Goal: Check status: Check status

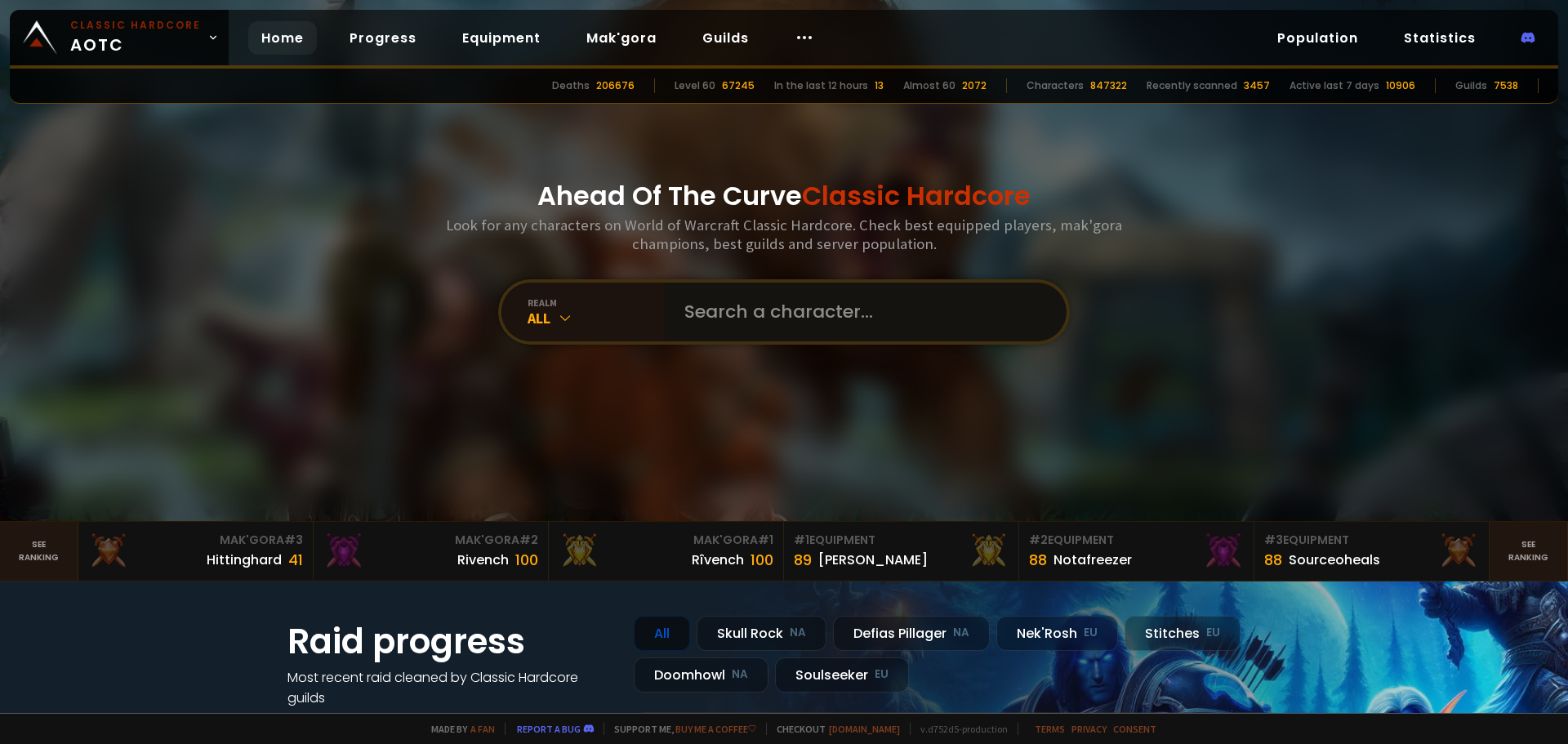
click at [723, 319] on input "text" at bounding box center [861, 311] width 372 height 59
type input "coolkatt"
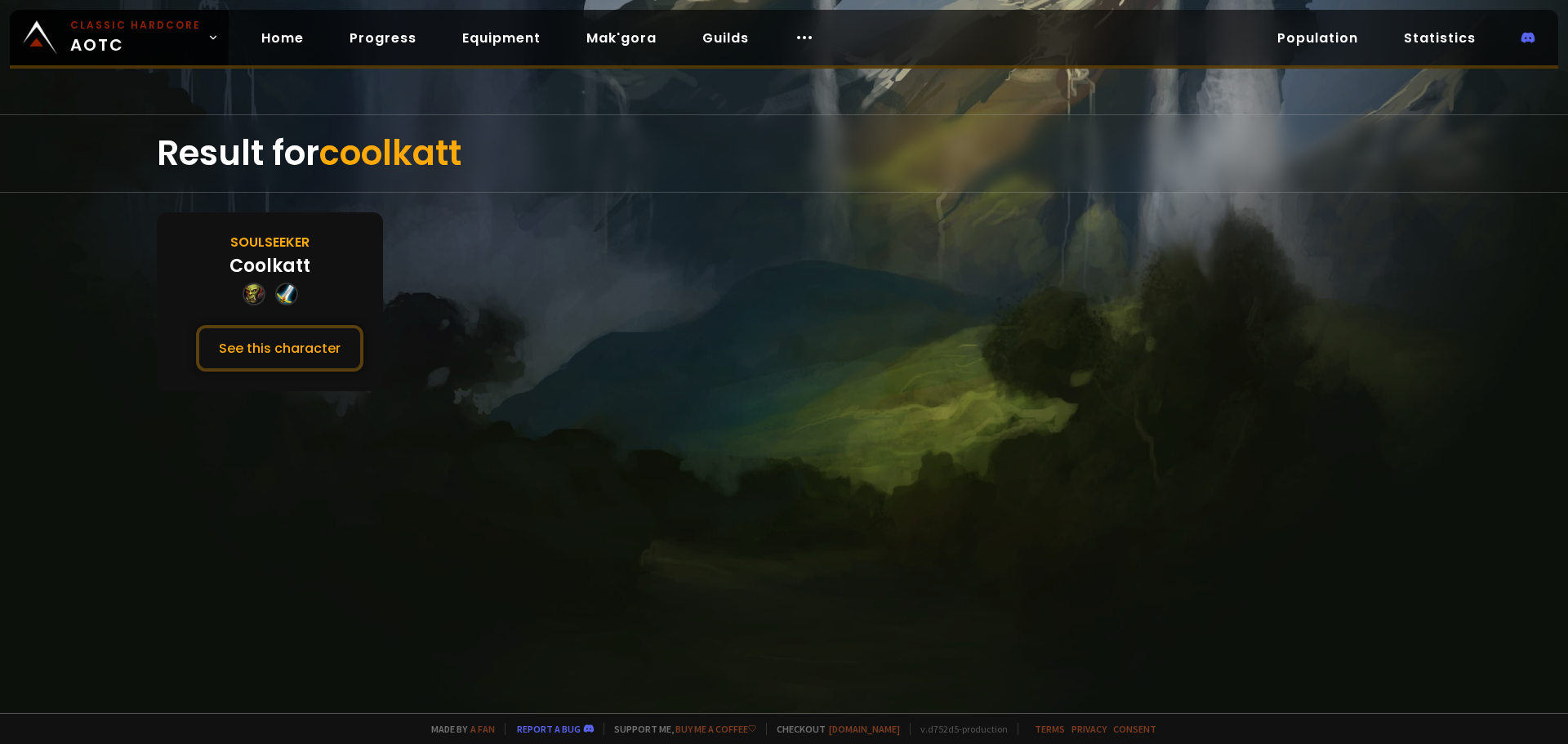
click at [308, 321] on div "Soulseeker Coolkatt See this character" at bounding box center [269, 301] width 227 height 179
click at [306, 328] on button "See this character" at bounding box center [280, 348] width 168 height 46
